Goal: Navigation & Orientation: Find specific page/section

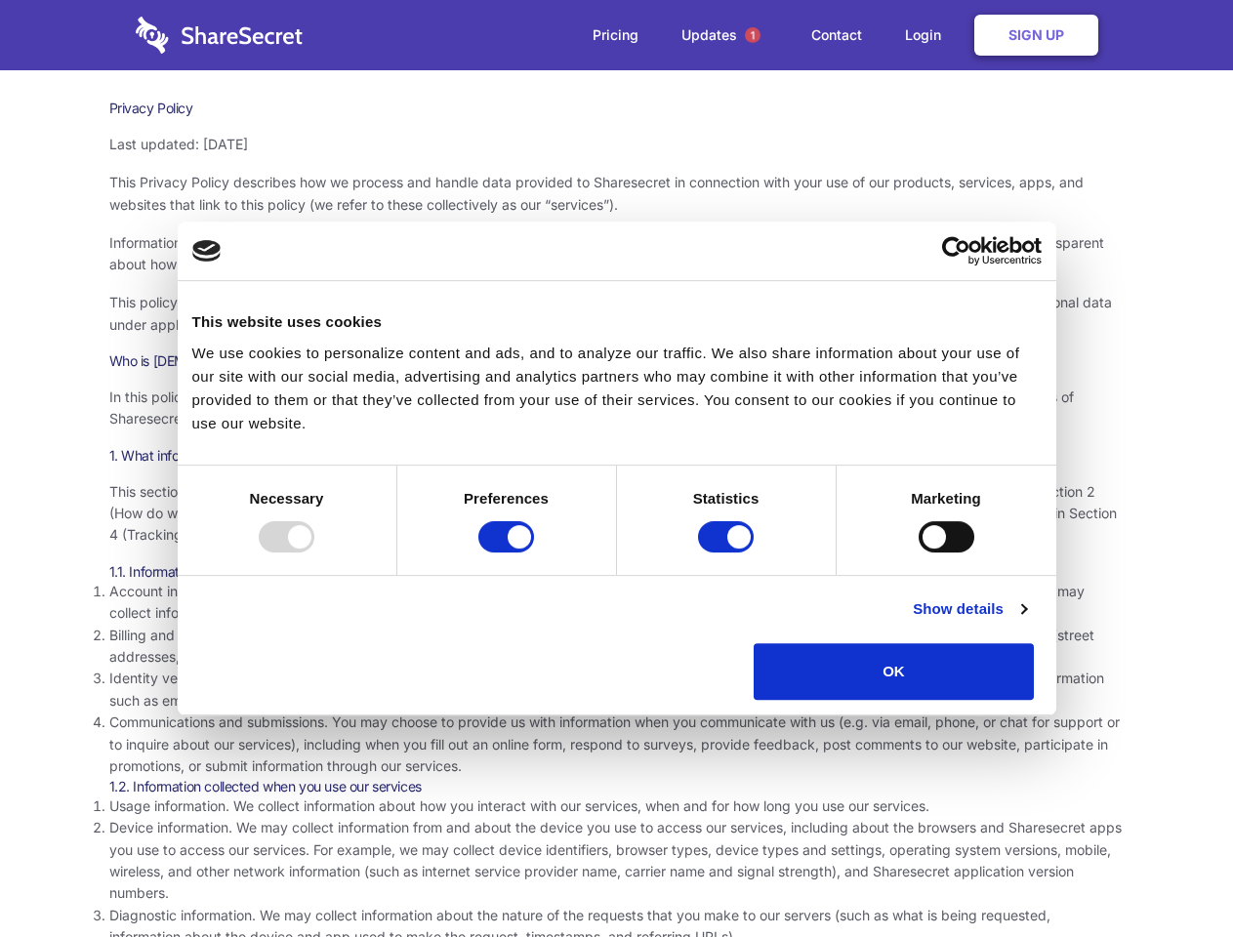
click at [314, 552] on div at bounding box center [287, 536] width 56 height 31
click at [534, 552] on input "Preferences" at bounding box center [506, 536] width 56 height 31
checkbox input "false"
click at [728, 552] on input "Statistics" at bounding box center [726, 536] width 56 height 31
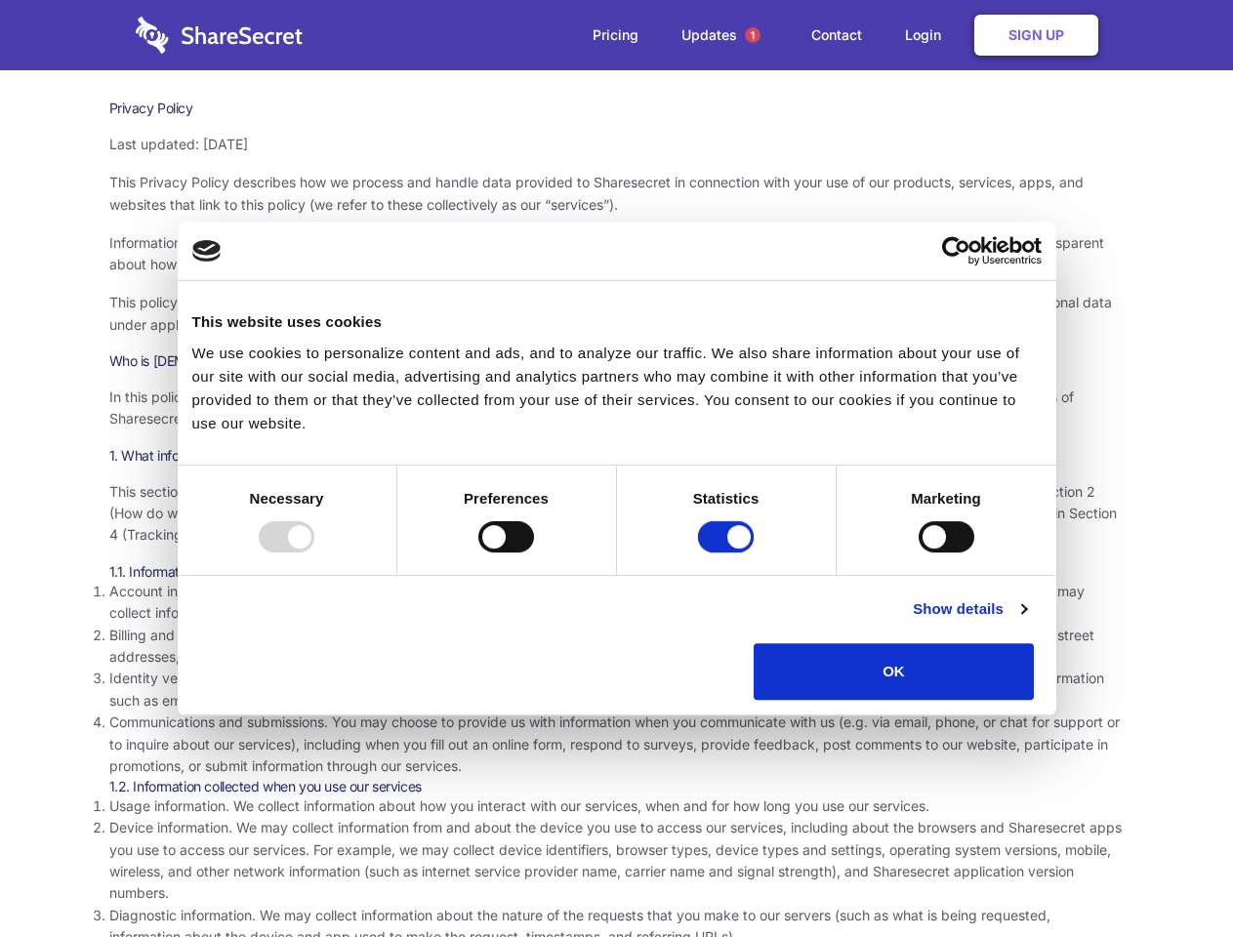
checkbox input "false"
click at [918, 552] on input "Marketing" at bounding box center [946, 536] width 56 height 31
checkbox input "true"
click at [1026, 621] on link "Show details" at bounding box center [969, 608] width 113 height 23
click at [0, 0] on li "Preferences 4 Preference cookies enable a website to remember information that …" at bounding box center [0, 0] width 0 height 0
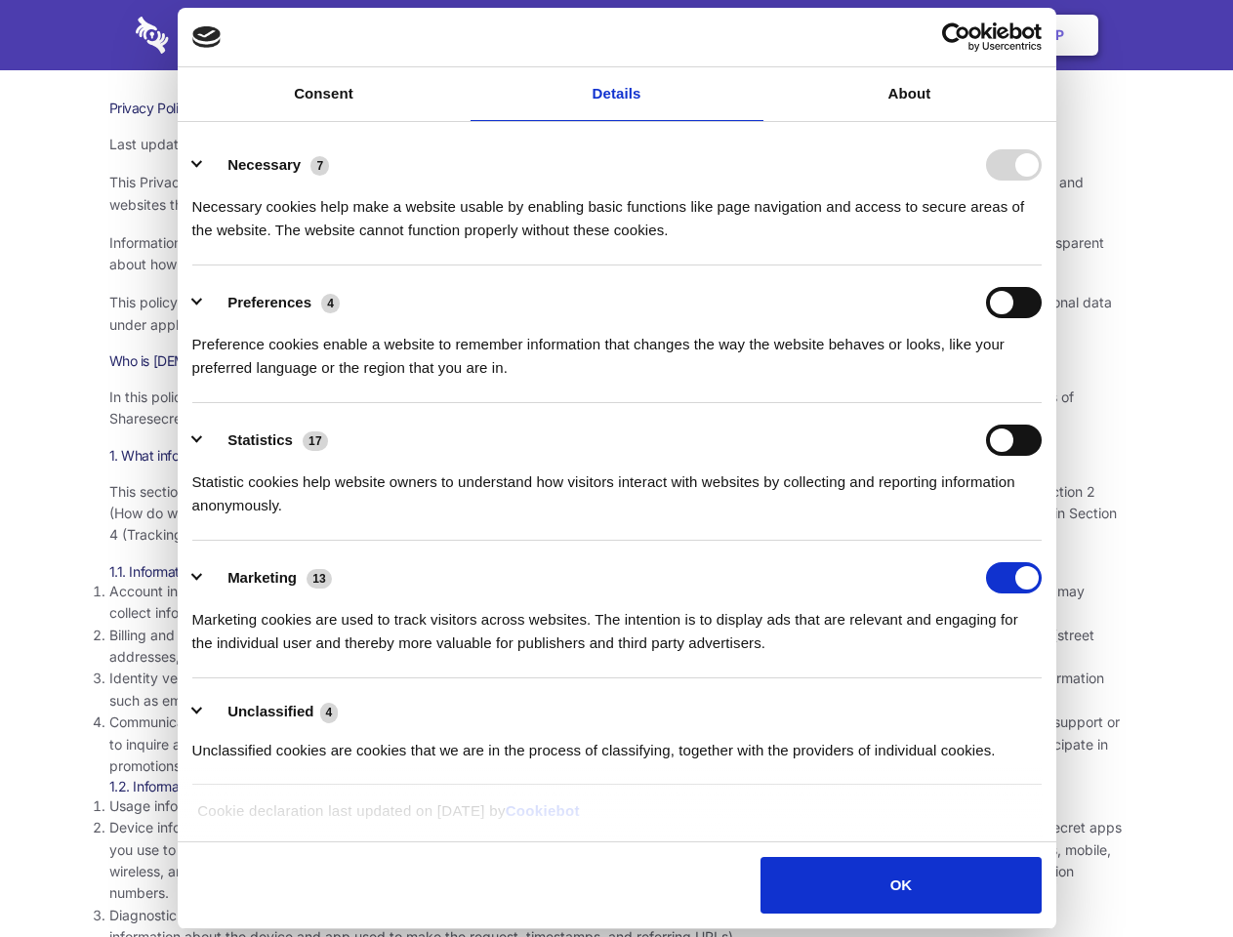
click at [752, 35] on span "1" at bounding box center [753, 35] width 16 height 16
